Goal: Task Accomplishment & Management: Use online tool/utility

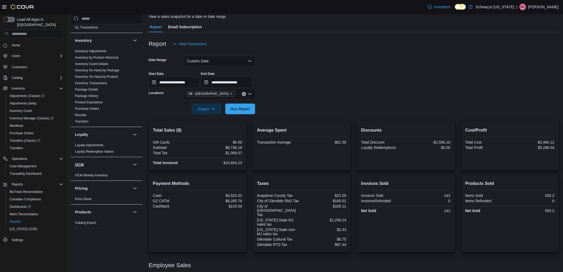
scroll to position [156, 0]
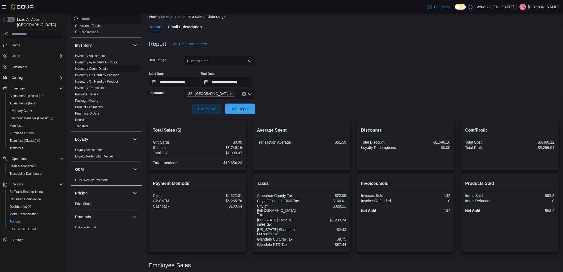
click at [103, 71] on span "Inventory Count Details" at bounding box center [91, 69] width 33 height 4
click at [101, 76] on link "Inventory On Hand by Package" at bounding box center [97, 75] width 44 height 4
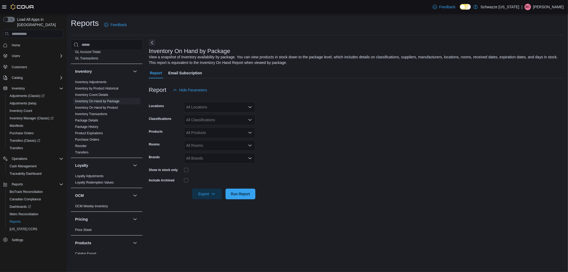
click at [208, 109] on div "All Locations" at bounding box center [219, 107] width 71 height 11
type input "****"
click at [214, 117] on span "SB - [GEOGRAPHIC_DATA]" at bounding box center [221, 115] width 47 height 5
click at [342, 125] on form "Locations SB - [GEOGRAPHIC_DATA] Classifications All Classifications Products A…" at bounding box center [356, 147] width 415 height 104
click at [227, 119] on div "All Classifications" at bounding box center [219, 119] width 71 height 11
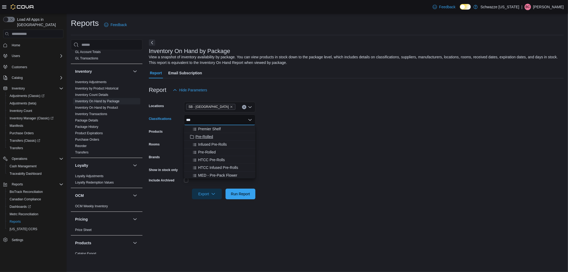
type input "***"
click at [208, 135] on span "Pre-Rolled" at bounding box center [204, 136] width 18 height 5
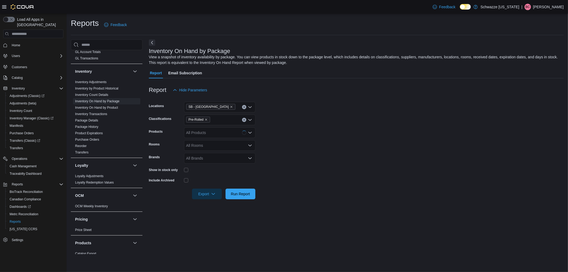
click at [278, 134] on form "Locations SB - [GEOGRAPHIC_DATA] Classifications Pre-Rolled Products All Produc…" at bounding box center [356, 147] width 415 height 104
click at [245, 192] on span "Run Report" at bounding box center [240, 193] width 19 height 5
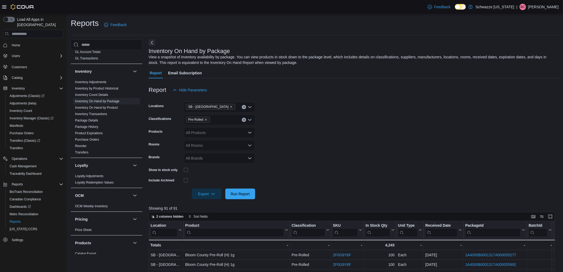
click at [243, 200] on div at bounding box center [354, 202] width 411 height 6
click at [243, 195] on span "Run Report" at bounding box center [240, 193] width 19 height 5
click at [207, 196] on span "Export" at bounding box center [206, 193] width 23 height 11
click at [212, 206] on button "Export to Excel" at bounding box center [207, 204] width 30 height 11
